Goal: Information Seeking & Learning: Check status

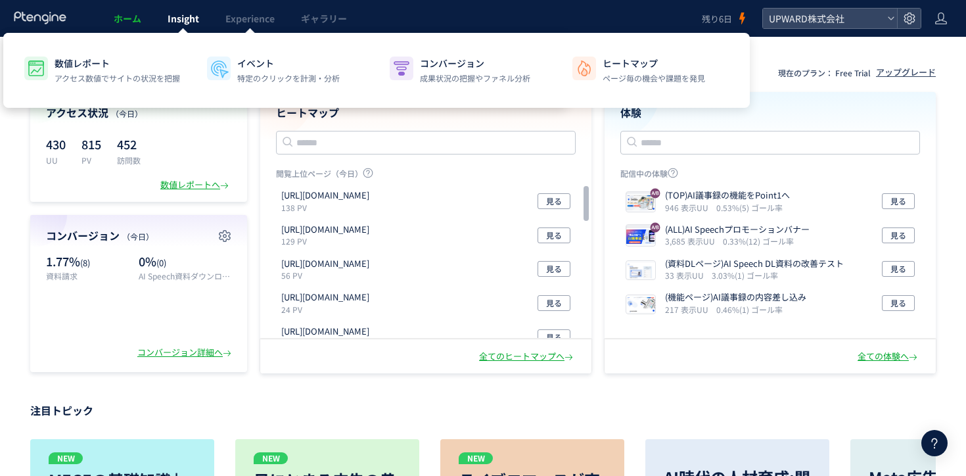
click at [180, 12] on span "Insight" at bounding box center [184, 18] width 32 height 13
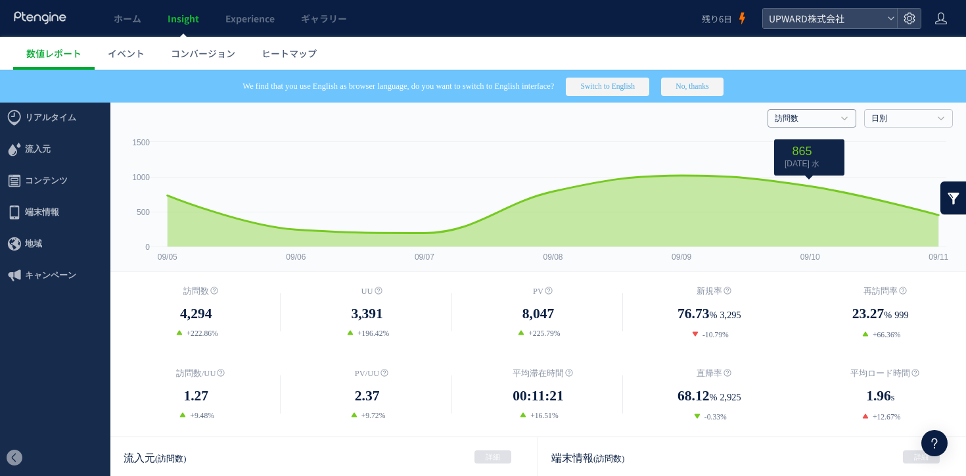
click at [808, 114] on link "訪問数" at bounding box center [805, 119] width 60 height 12
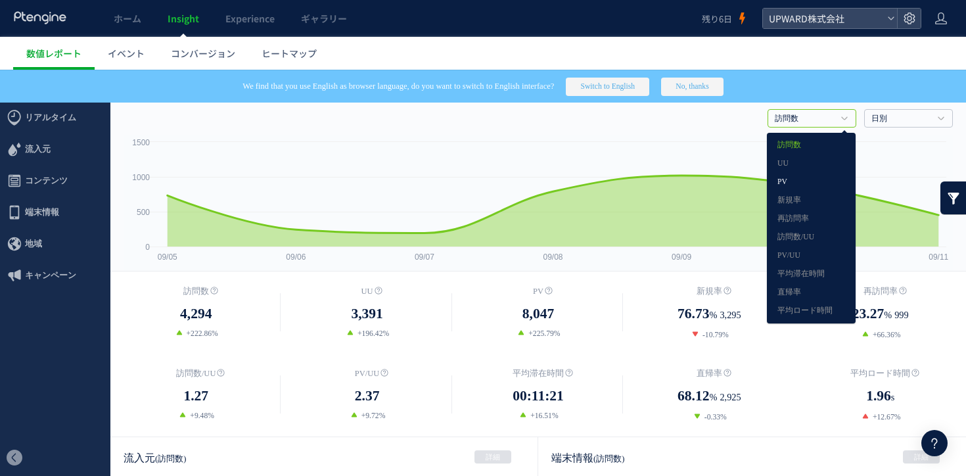
click at [806, 177] on link "PV" at bounding box center [811, 181] width 68 height 17
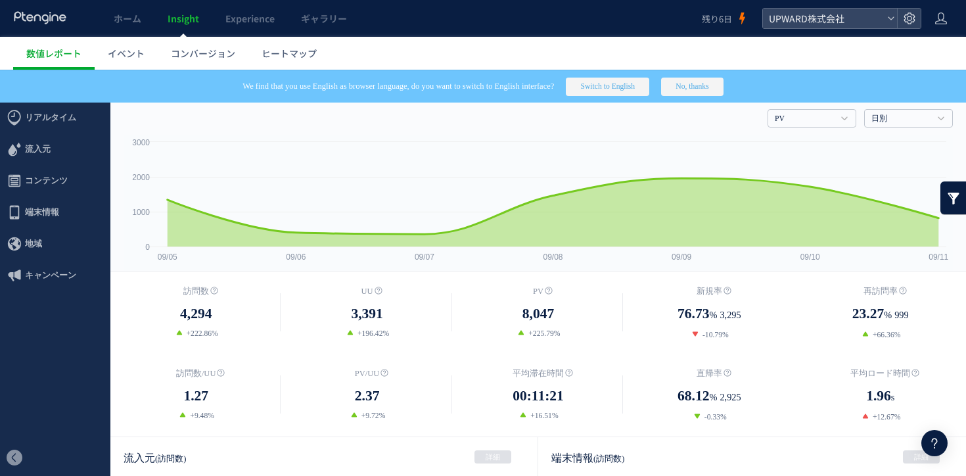
click at [723, 89] on button "No, thanks" at bounding box center [692, 87] width 62 height 18
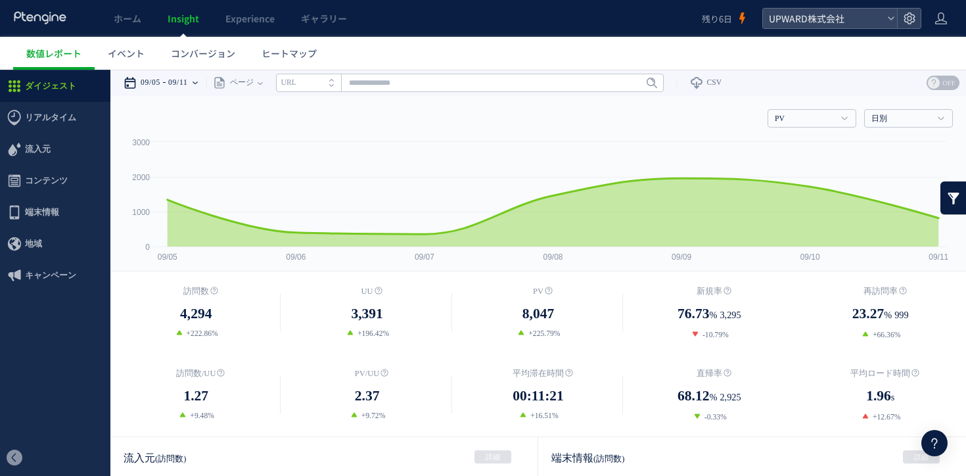
click at [170, 89] on div "09/05 09/11" at bounding box center [165, 83] width 83 height 26
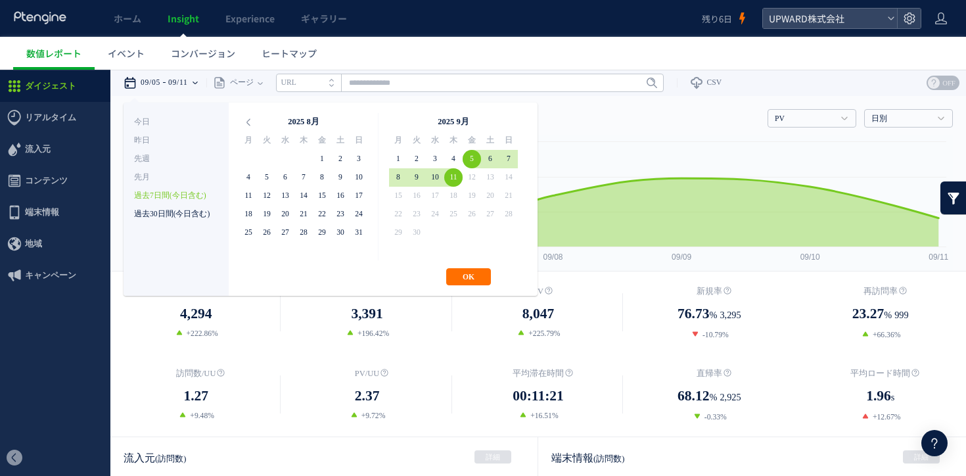
click at [191, 219] on li "過去30日間(今日含む)" at bounding box center [176, 214] width 84 height 18
